Goal: Check status: Check status

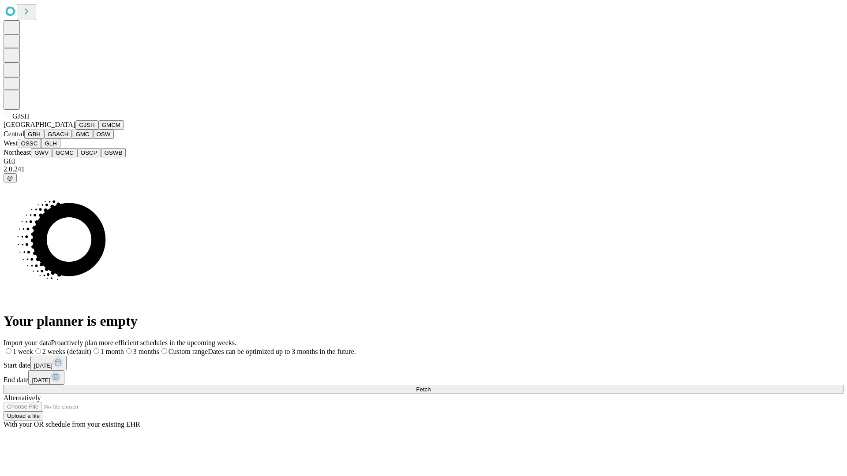
click at [75, 130] on button "GJSH" at bounding box center [86, 124] width 23 height 9
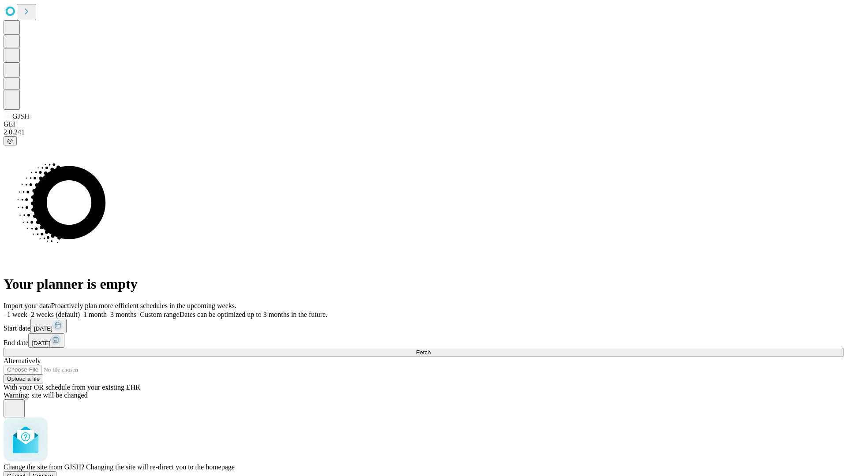
click at [53, 473] on span "Confirm" at bounding box center [43, 476] width 21 height 7
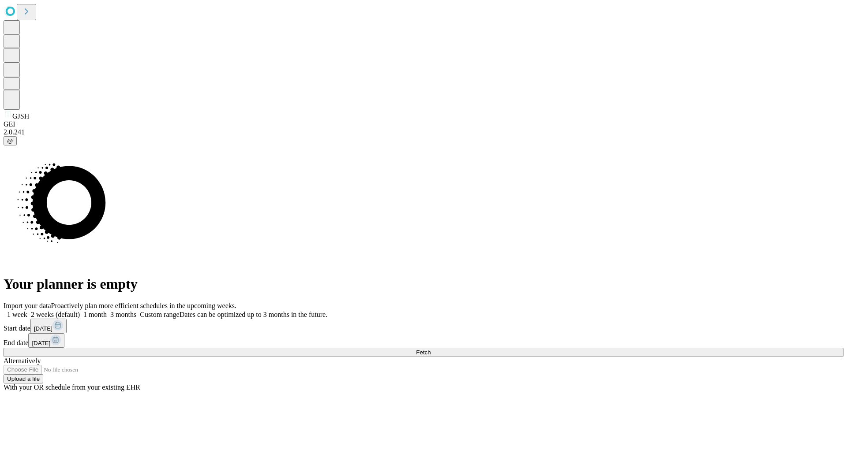
click at [107, 311] on label "1 month" at bounding box center [93, 314] width 27 height 7
click at [430, 349] on span "Fetch" at bounding box center [423, 352] width 15 height 7
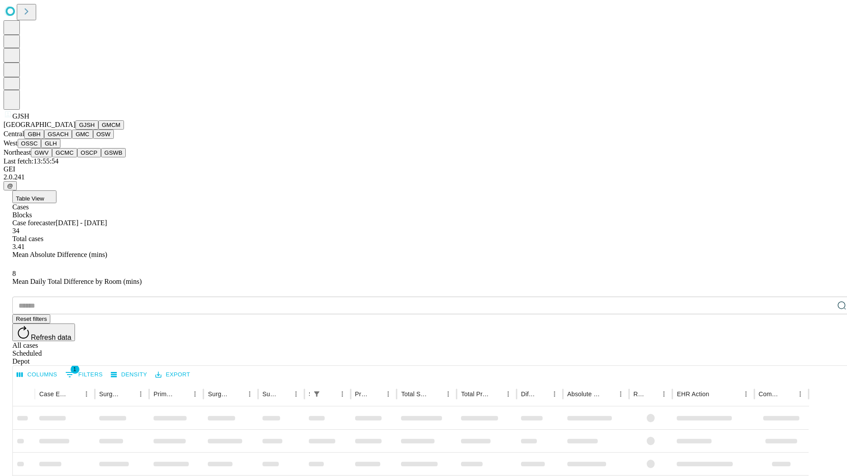
click at [98, 130] on button "GMCM" at bounding box center [111, 124] width 26 height 9
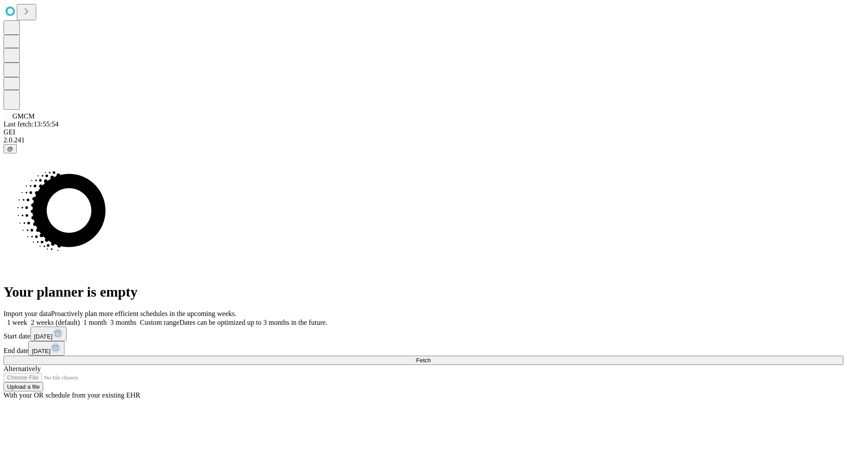
click at [107, 319] on label "1 month" at bounding box center [93, 322] width 27 height 7
click at [430, 357] on span "Fetch" at bounding box center [423, 360] width 15 height 7
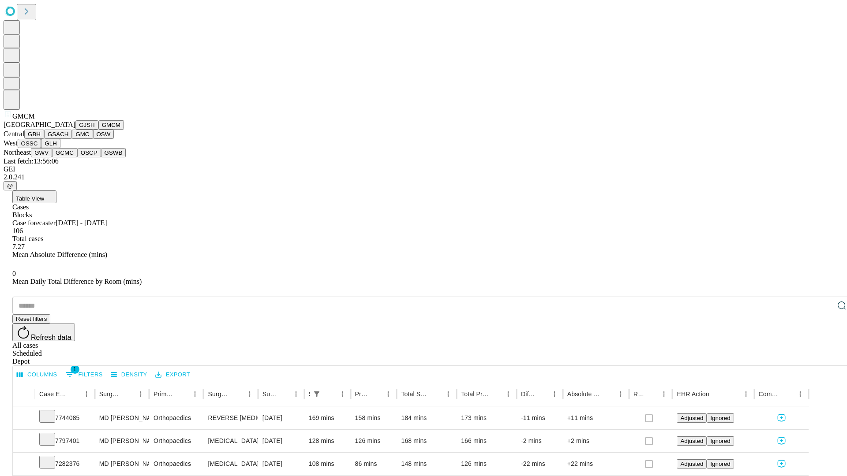
click at [44, 139] on button "GBH" at bounding box center [34, 134] width 20 height 9
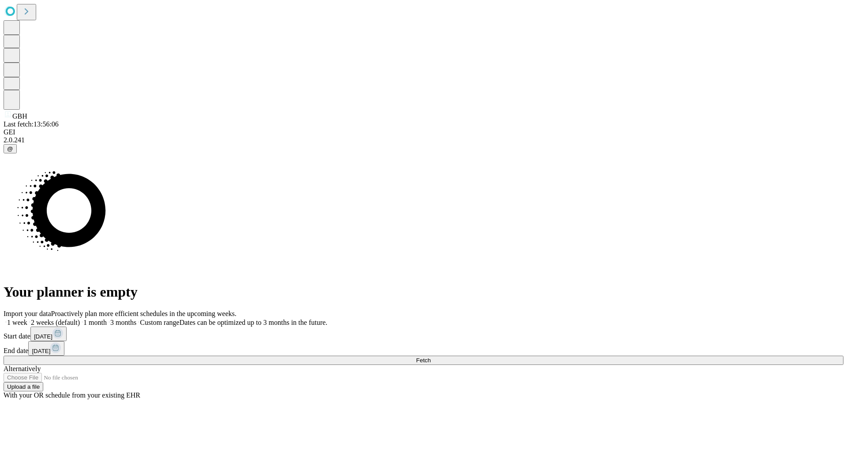
click at [107, 319] on label "1 month" at bounding box center [93, 322] width 27 height 7
click at [430, 357] on span "Fetch" at bounding box center [423, 360] width 15 height 7
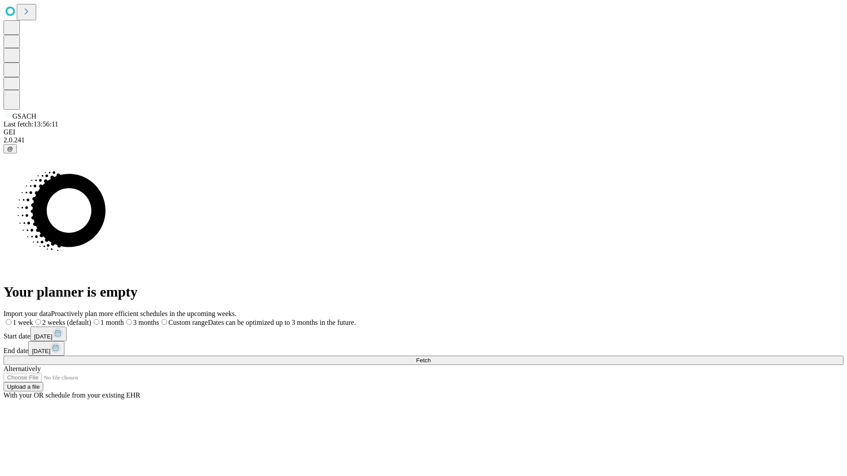
click at [430, 357] on span "Fetch" at bounding box center [423, 360] width 15 height 7
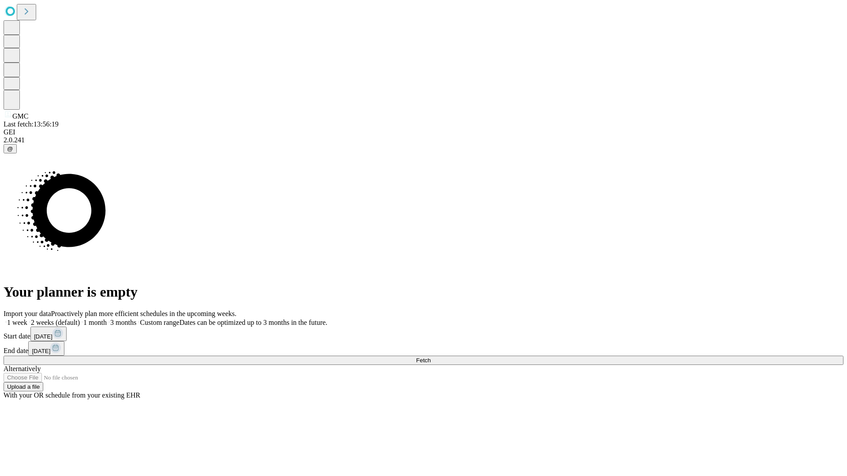
click at [107, 319] on label "1 month" at bounding box center [93, 322] width 27 height 7
click at [430, 357] on span "Fetch" at bounding box center [423, 360] width 15 height 7
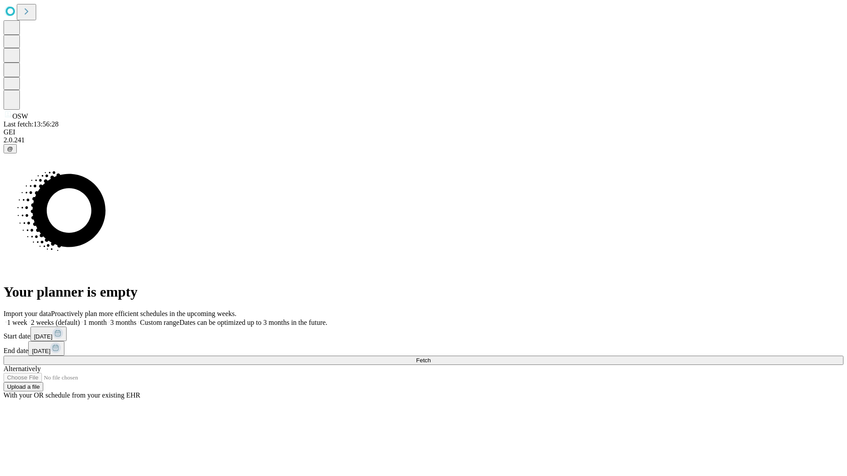
click at [107, 319] on label "1 month" at bounding box center [93, 322] width 27 height 7
click at [430, 357] on span "Fetch" at bounding box center [423, 360] width 15 height 7
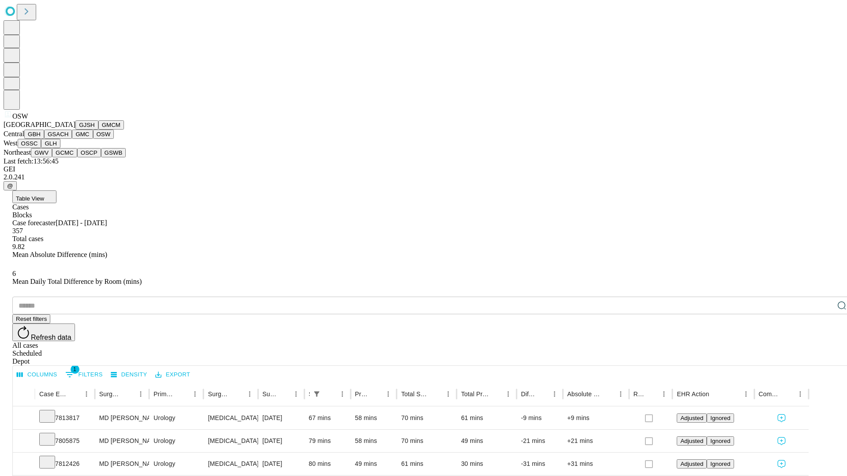
click at [41, 148] on button "OSSC" at bounding box center [30, 143] width 24 height 9
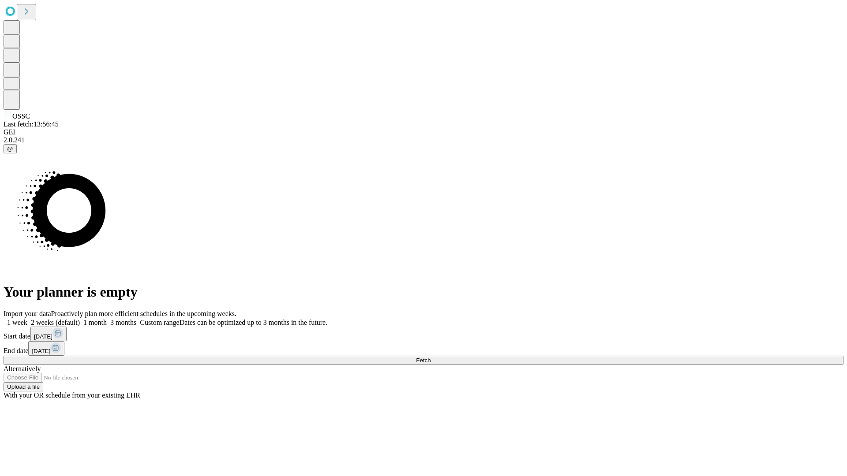
click at [107, 319] on label "1 month" at bounding box center [93, 322] width 27 height 7
click at [430, 357] on span "Fetch" at bounding box center [423, 360] width 15 height 7
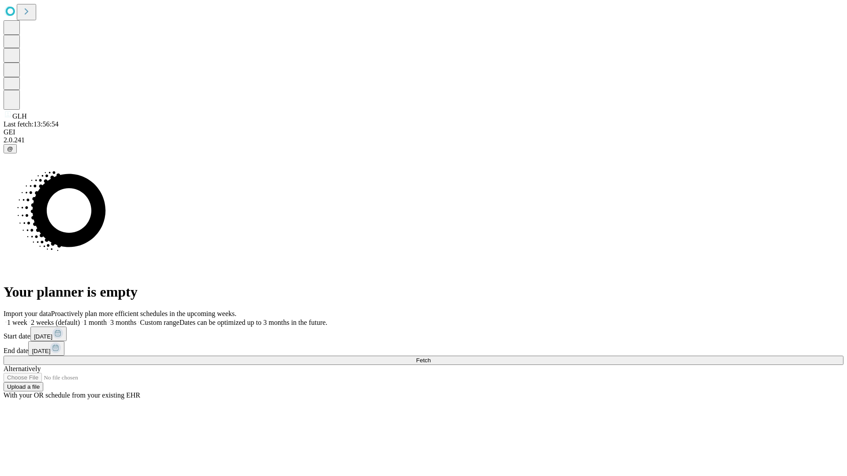
click at [107, 319] on label "1 month" at bounding box center [93, 322] width 27 height 7
click at [430, 357] on span "Fetch" at bounding box center [423, 360] width 15 height 7
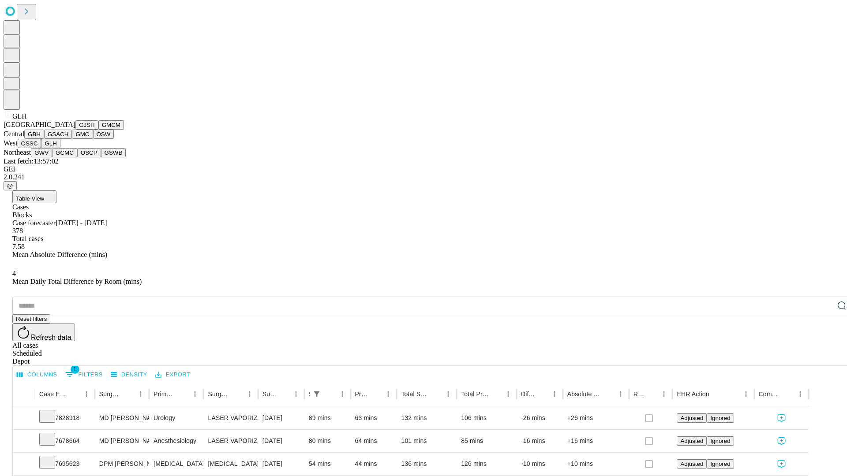
click at [52, 157] on button "GWV" at bounding box center [41, 152] width 21 height 9
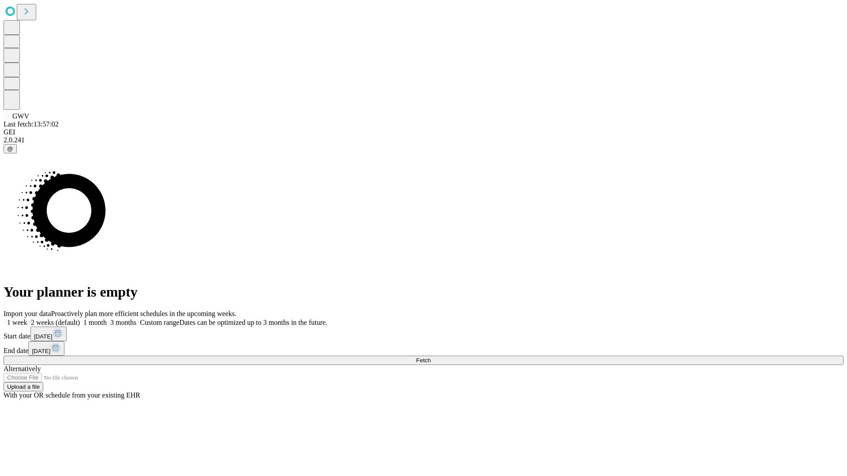
click at [107, 319] on label "1 month" at bounding box center [93, 322] width 27 height 7
click at [430, 357] on span "Fetch" at bounding box center [423, 360] width 15 height 7
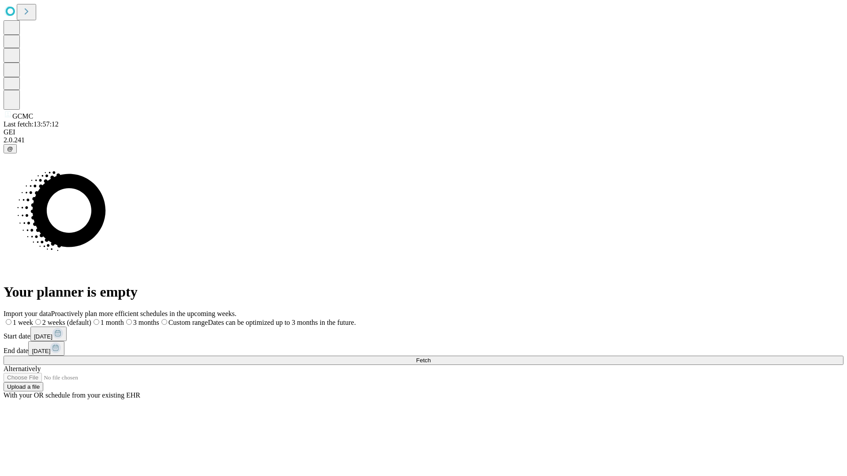
click at [124, 319] on label "1 month" at bounding box center [107, 322] width 33 height 7
click at [430, 357] on span "Fetch" at bounding box center [423, 360] width 15 height 7
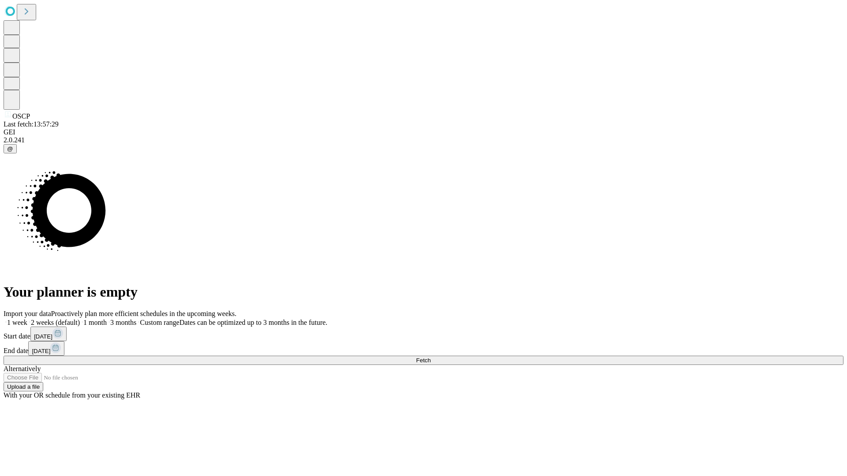
click at [107, 319] on label "1 month" at bounding box center [93, 322] width 27 height 7
click at [430, 357] on span "Fetch" at bounding box center [423, 360] width 15 height 7
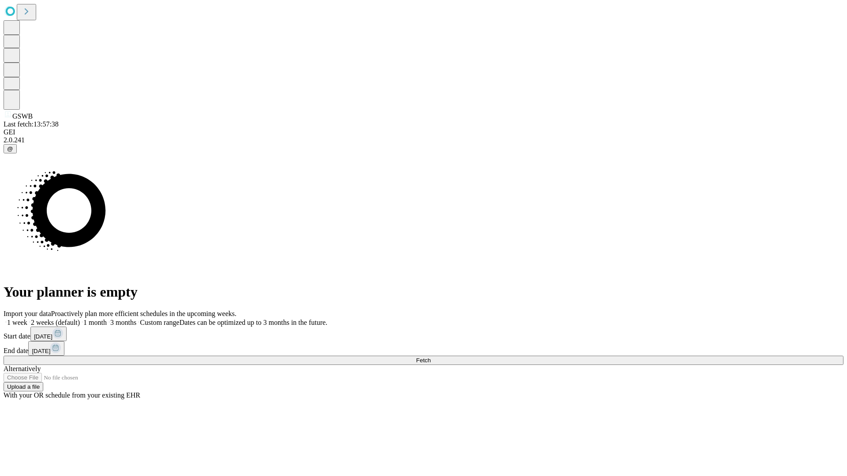
click at [107, 319] on label "1 month" at bounding box center [93, 322] width 27 height 7
click at [430, 357] on span "Fetch" at bounding box center [423, 360] width 15 height 7
